Goal: Navigation & Orientation: Find specific page/section

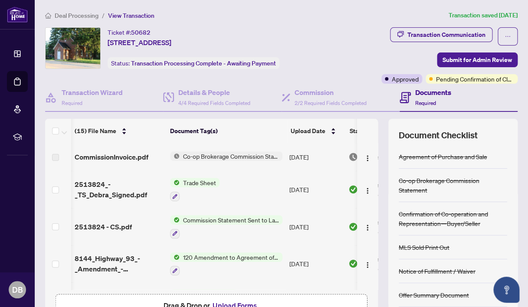
scroll to position [0, 1]
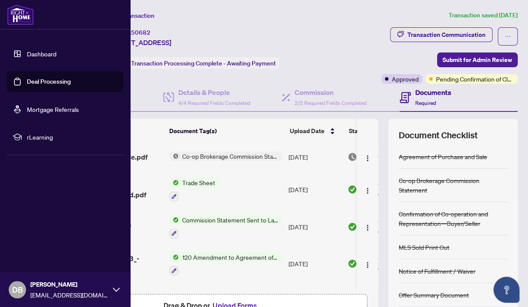
click at [40, 52] on link "Dashboard" at bounding box center [41, 54] width 29 height 8
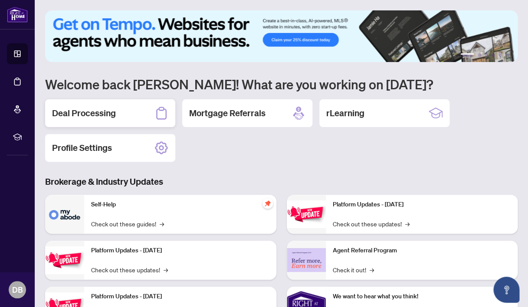
click at [100, 111] on h2 "Deal Processing" at bounding box center [84, 113] width 64 height 12
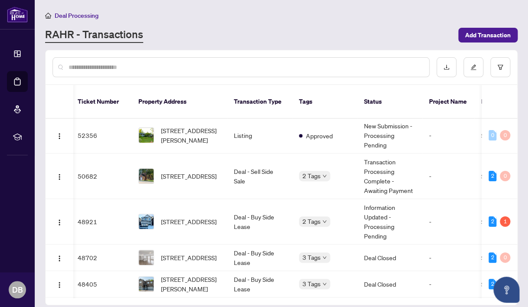
scroll to position [0, 3]
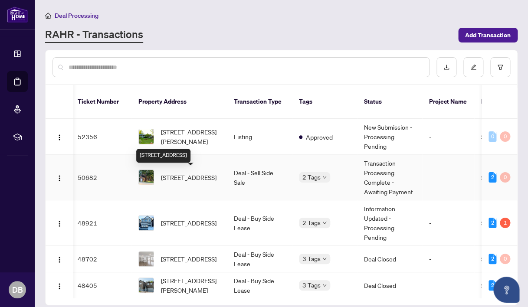
click at [175, 175] on span "[STREET_ADDRESS]" at bounding box center [189, 178] width 56 height 10
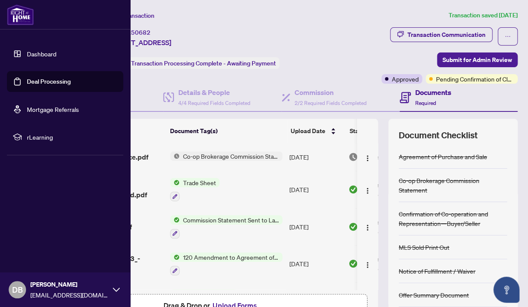
click at [40, 52] on link "Dashboard" at bounding box center [41, 54] width 29 height 8
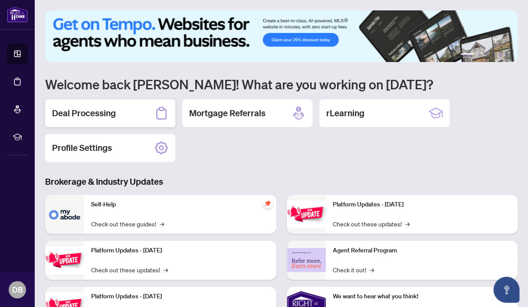
click at [90, 113] on h2 "Deal Processing" at bounding box center [84, 113] width 64 height 12
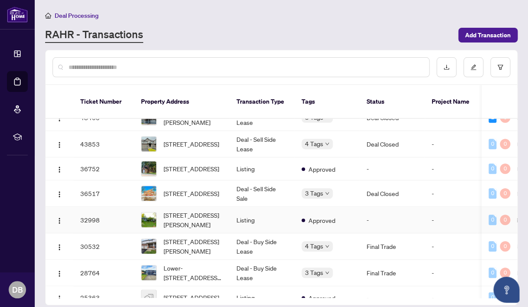
scroll to position [128, 0]
